Goal: Communication & Community: Connect with others

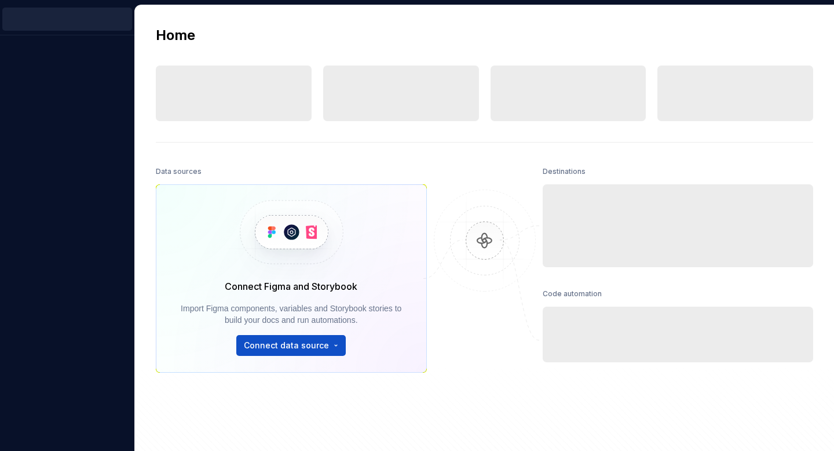
scroll to position [503, 0]
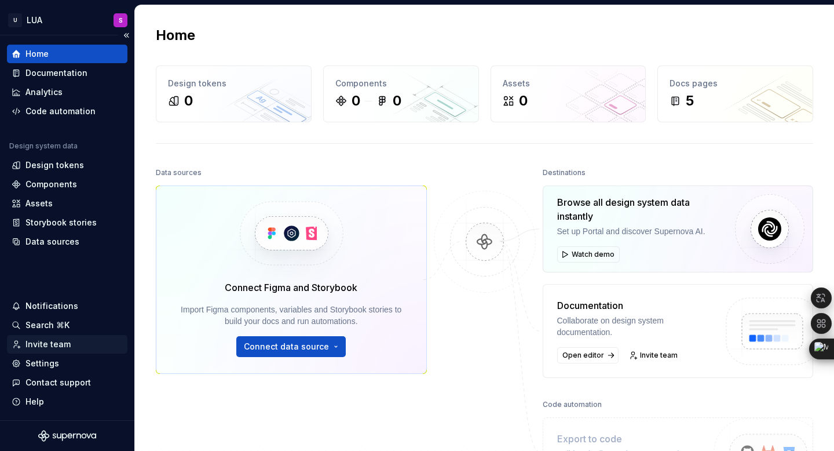
click at [53, 342] on div "Invite team" at bounding box center [47, 344] width 45 height 12
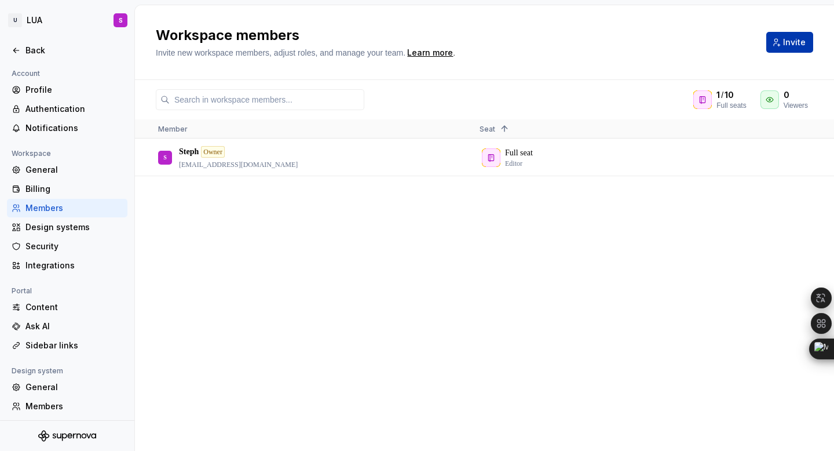
click at [788, 41] on span "Invite" at bounding box center [794, 42] width 23 height 12
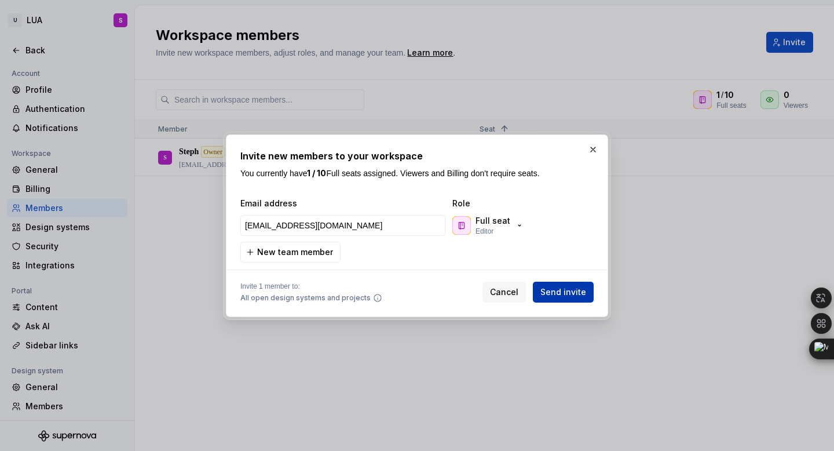
type input "marcon@uzzer.com.br"
click at [554, 288] on span "Send invite" at bounding box center [564, 292] width 46 height 12
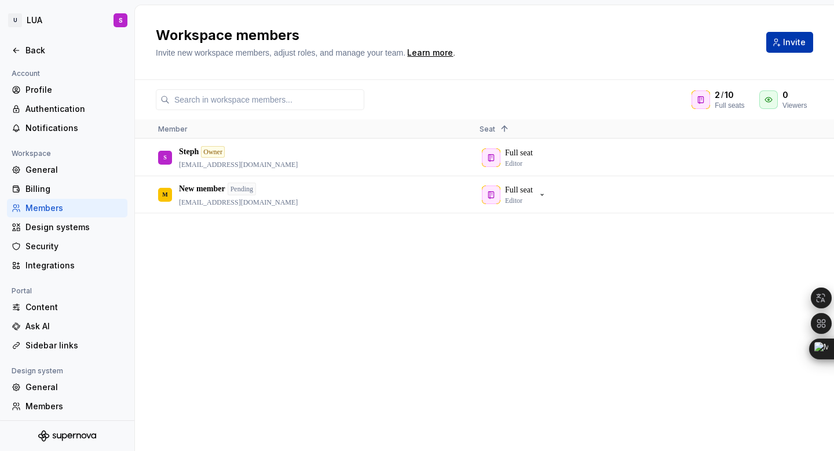
click at [790, 39] on span "Invite" at bounding box center [794, 42] width 23 height 12
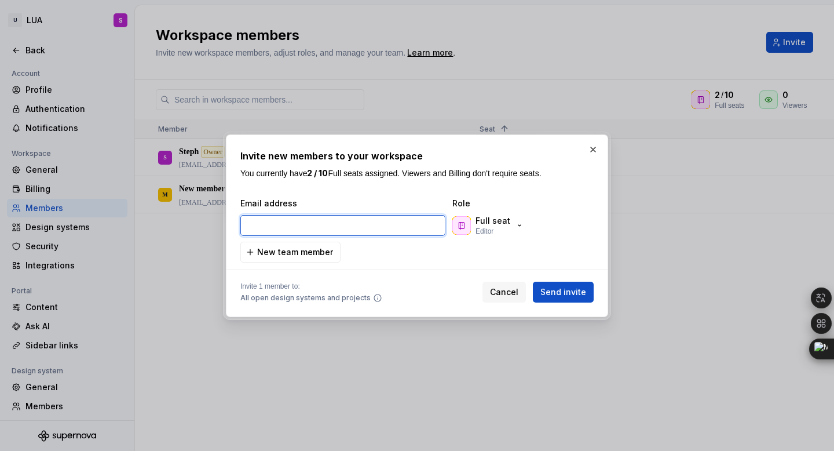
paste input "fernando.costa@asapcred.com.br"
type input "fernando.costa@asapcred.com.br"
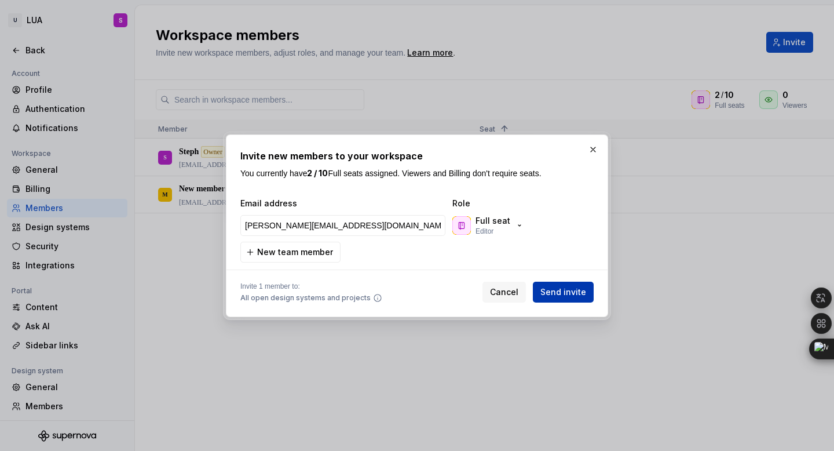
click at [563, 293] on span "Send invite" at bounding box center [564, 292] width 46 height 12
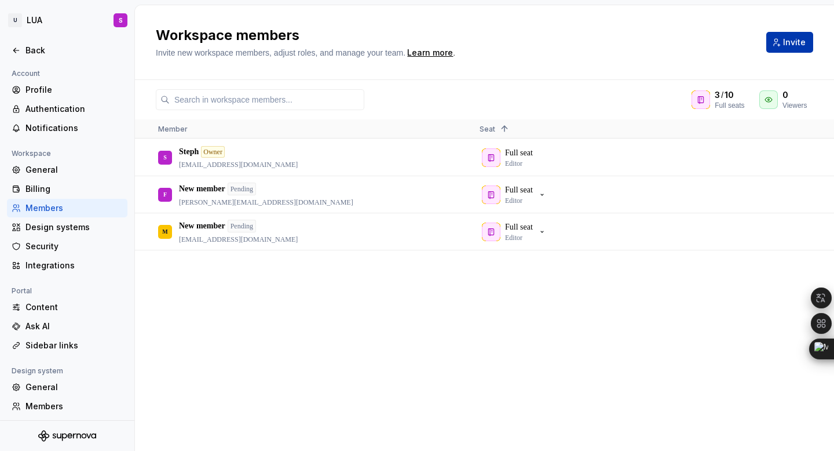
click at [786, 39] on span "Invite" at bounding box center [794, 42] width 23 height 12
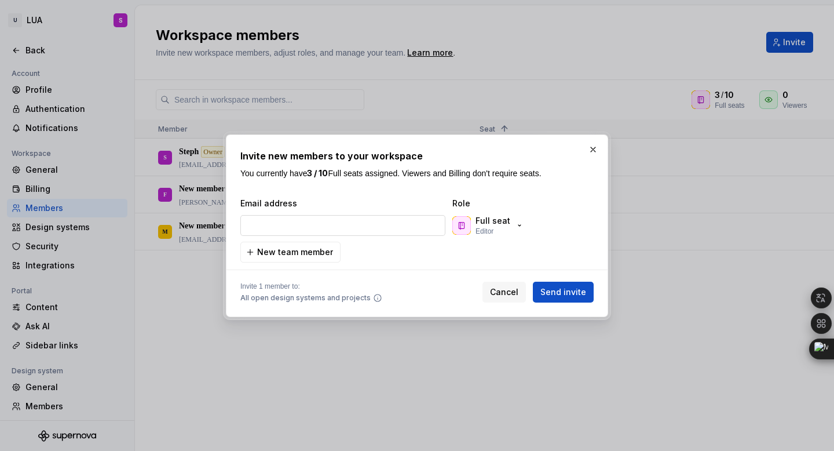
type input "rodrigo.almeida@asaptech.io"
click at [577, 293] on span "Send invite" at bounding box center [564, 292] width 46 height 12
